Goal: Task Accomplishment & Management: Use online tool/utility

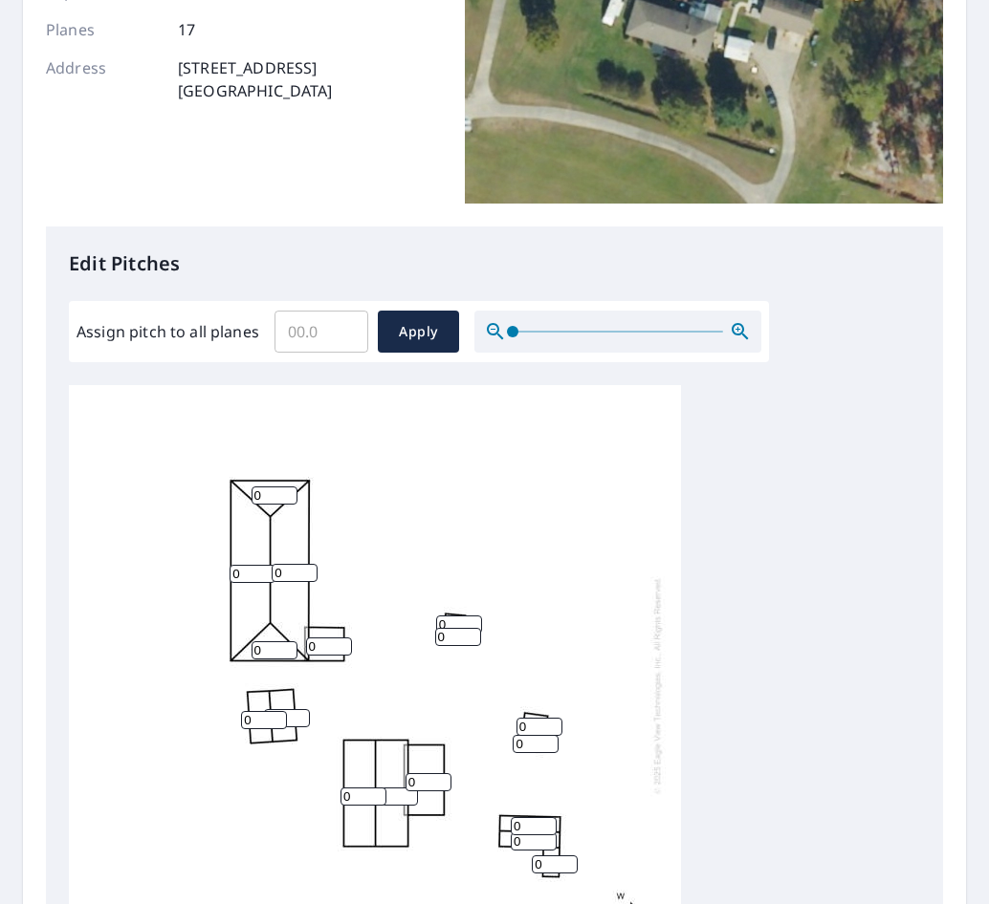
scroll to position [21, 0]
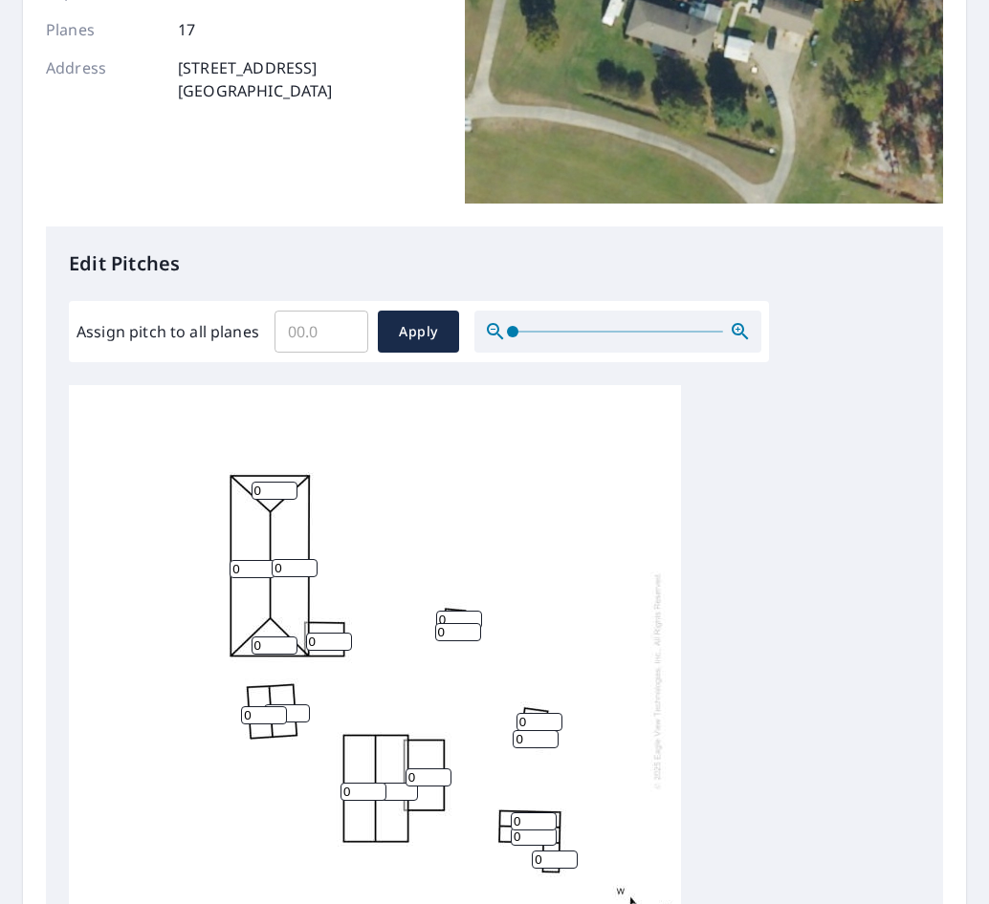
click at [297, 332] on input "Assign pitch to all planes" at bounding box center [321, 332] width 94 height 54
type input "6"
click at [404, 337] on span "Apply" at bounding box center [418, 332] width 51 height 24
type input "6"
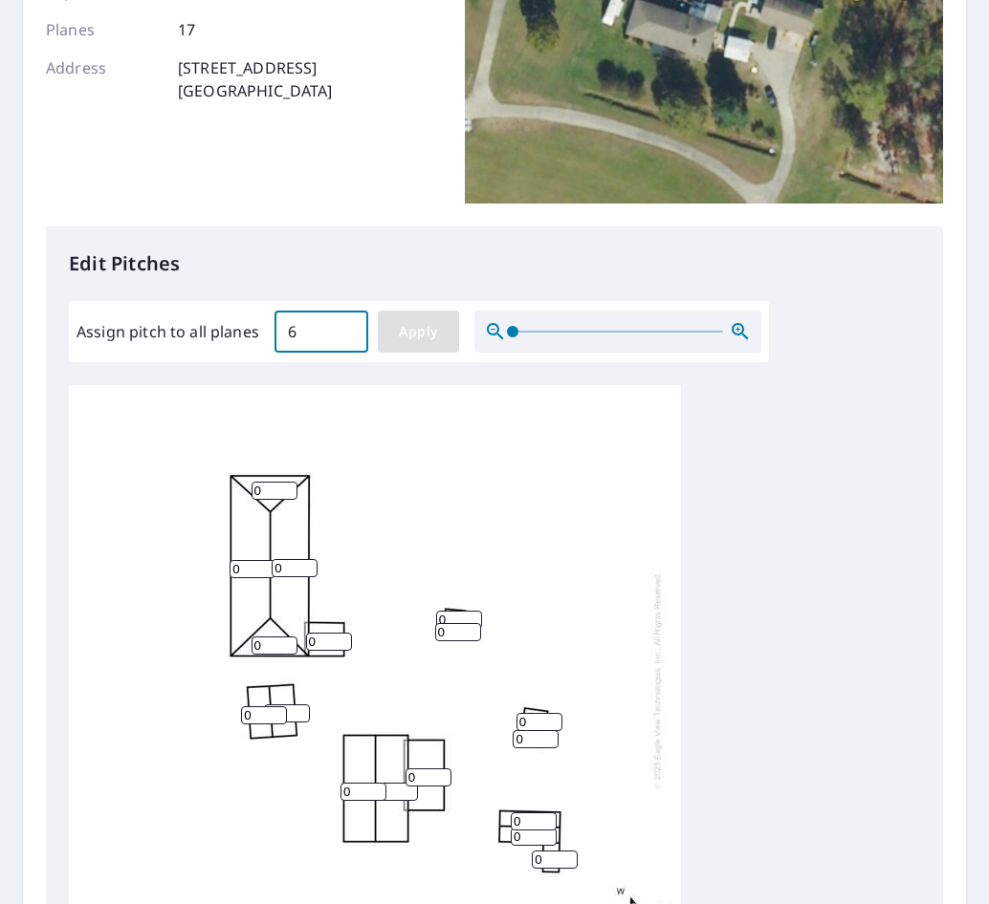
type input "6"
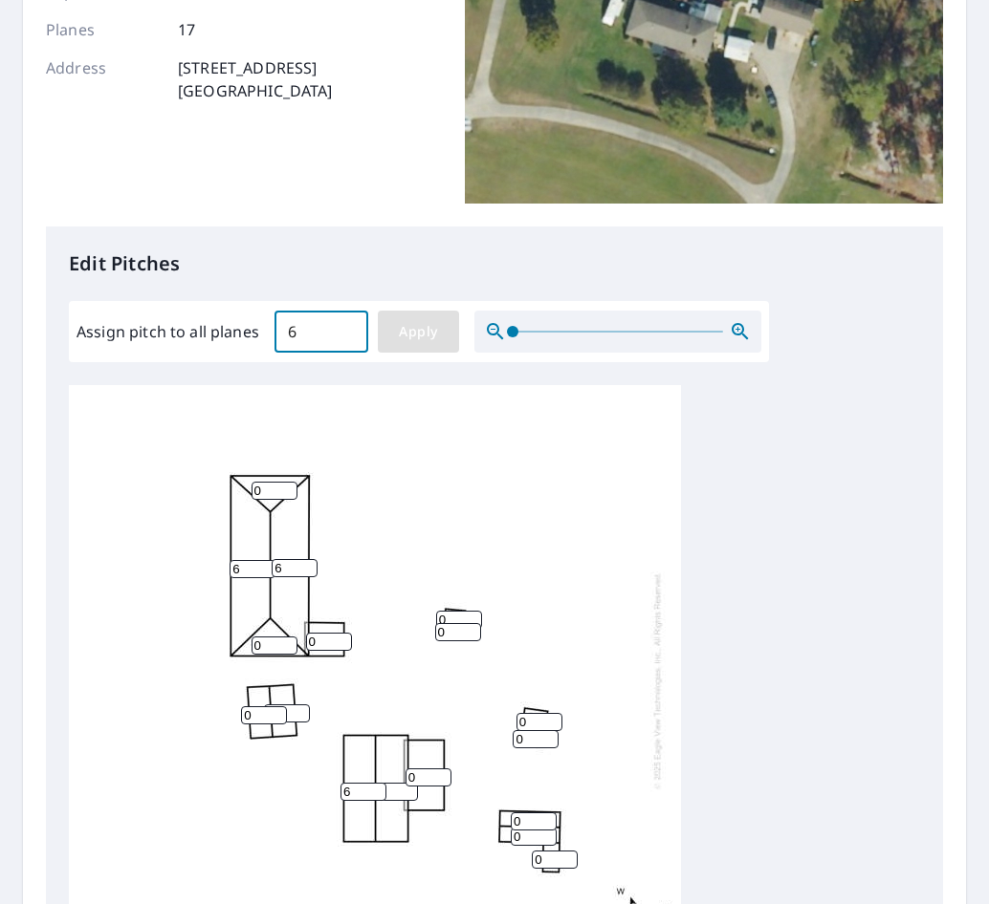
type input "6"
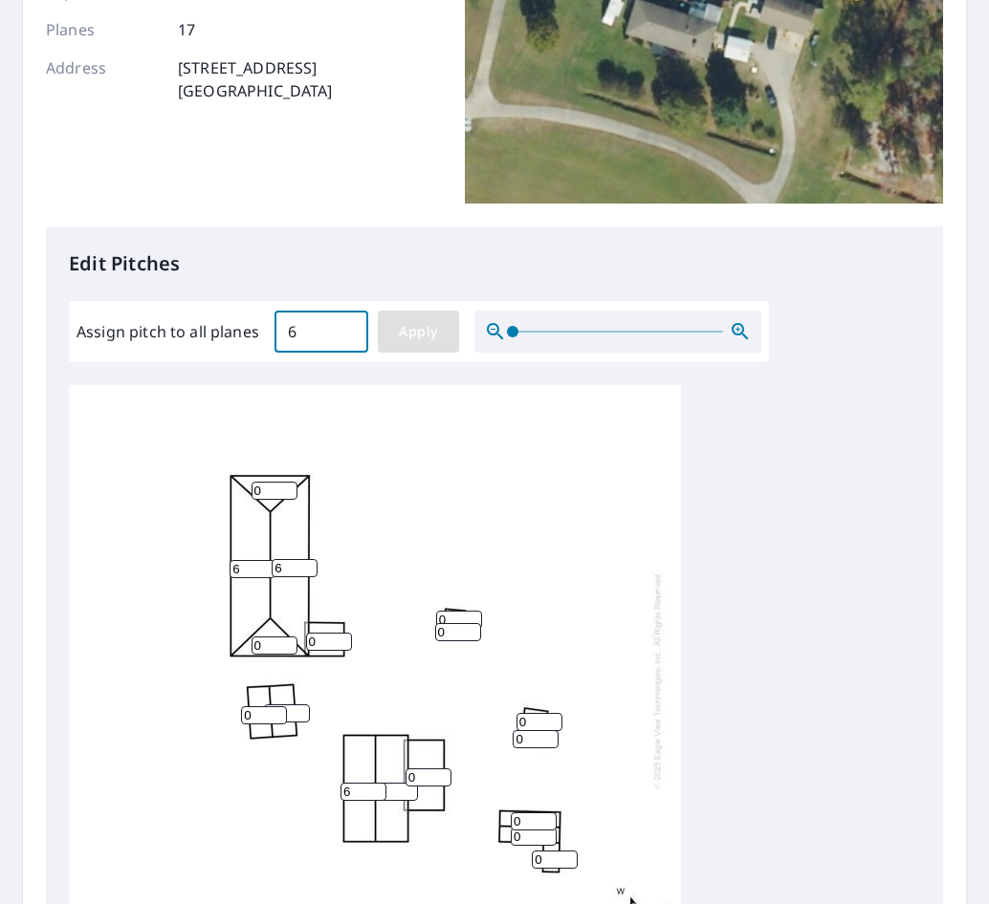
type input "6"
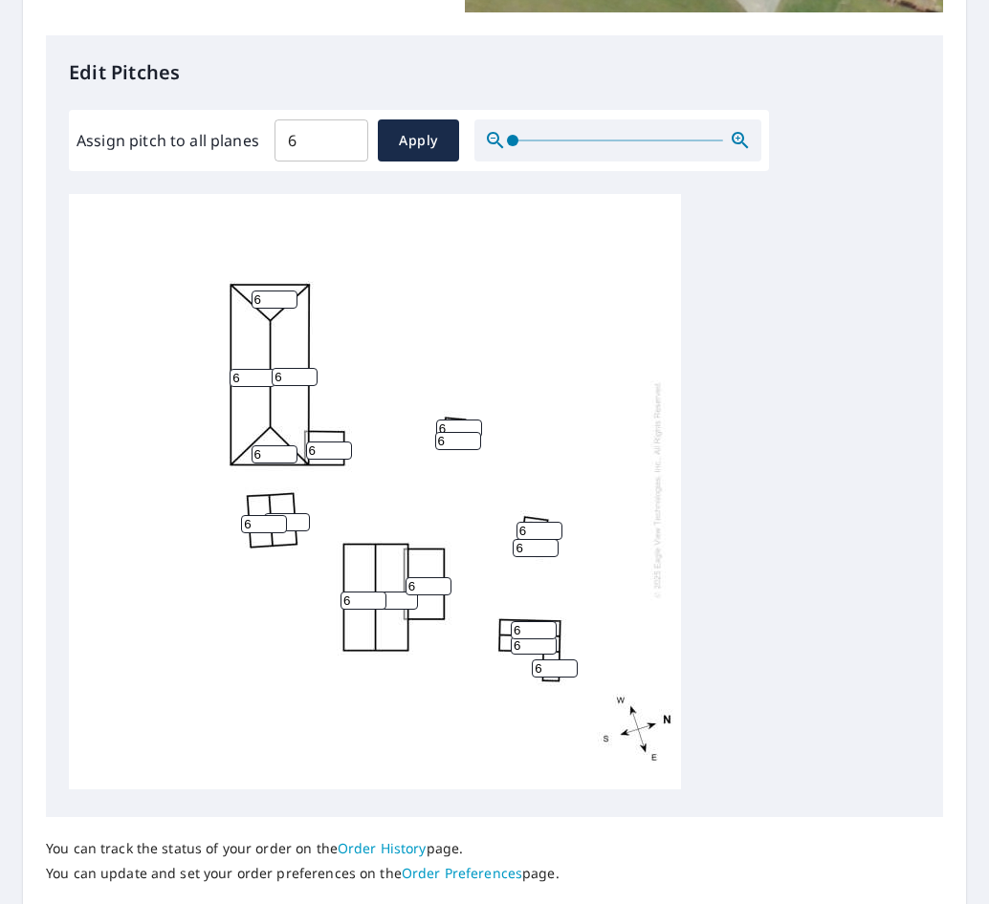
scroll to position [623, 0]
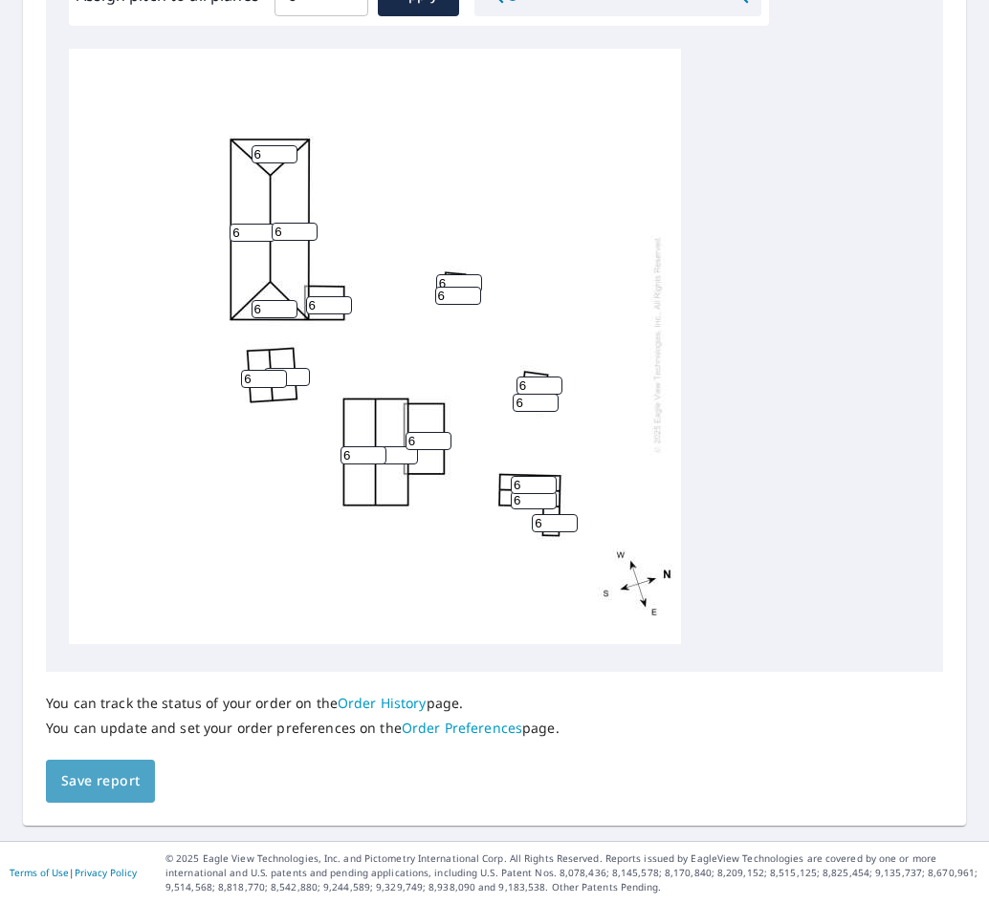
click at [132, 781] on span "Save report" at bounding box center [100, 782] width 78 height 24
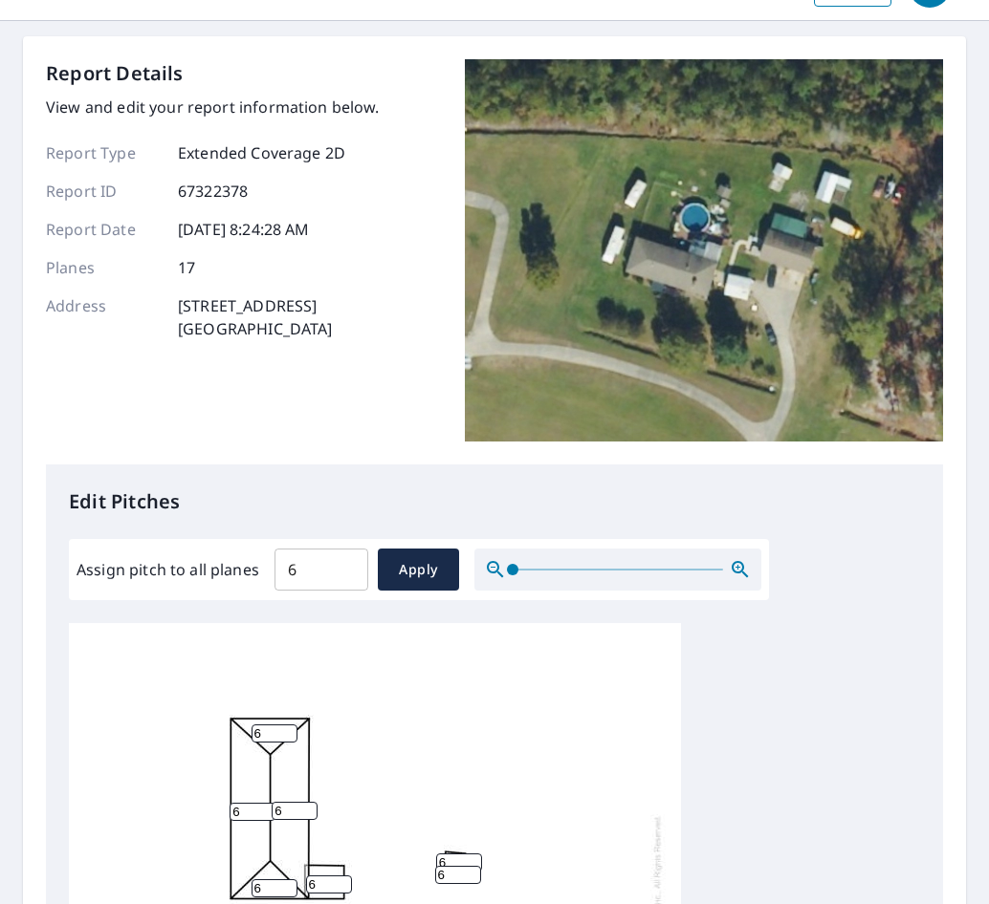
scroll to position [0, 0]
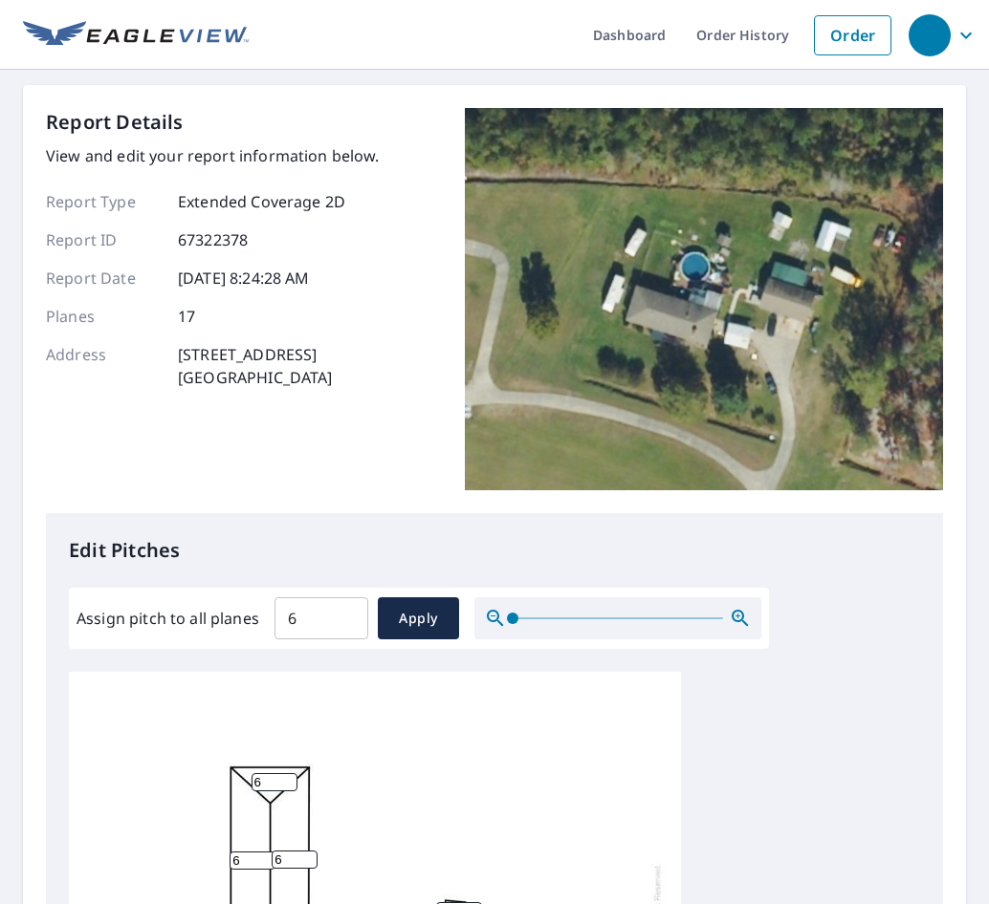
click at [406, 457] on div "Report Details View and edit your report information below. Report Type Extende…" at bounding box center [494, 310] width 897 height 405
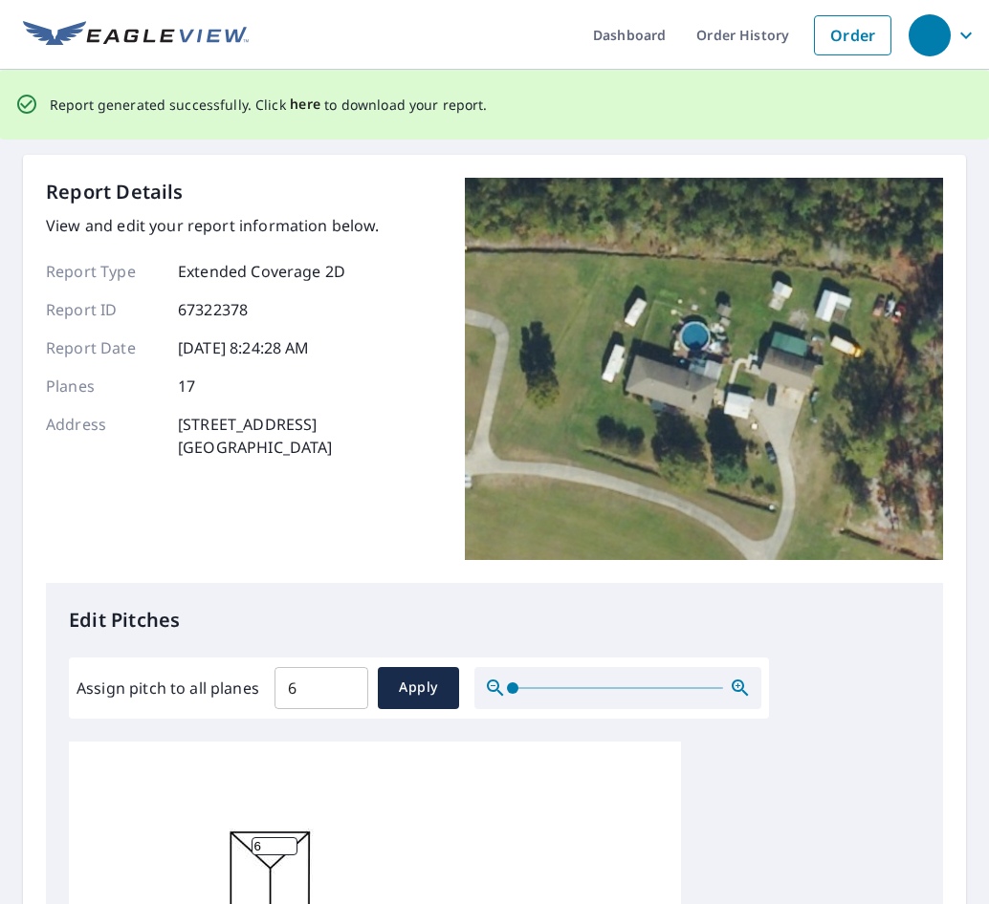
click at [295, 108] on span "here" at bounding box center [306, 105] width 32 height 24
